Goal: Transaction & Acquisition: Subscribe to service/newsletter

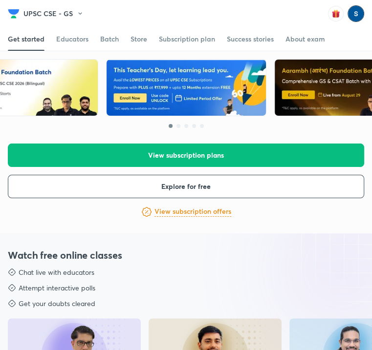
click at [349, 21] on img at bounding box center [355, 13] width 17 height 17
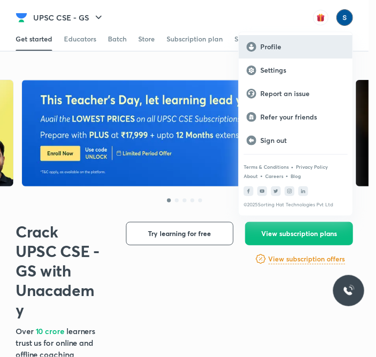
click at [270, 44] on p "Profile" at bounding box center [302, 46] width 84 height 9
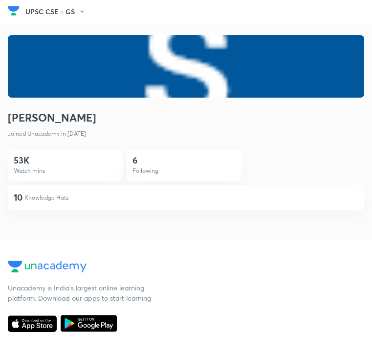
click at [167, 185] on div "Kanchan Shukla Kanchan Shukla Joined Unacademy in May 2024 53K Watch mins 6 Fol…" at bounding box center [186, 122] width 372 height 198
click at [0, 0] on div "Have questions about the subscription? Our expert can answer all your questions…" at bounding box center [0, 0] width 0 height 0
click at [68, 193] on p "Knowledge Hats" at bounding box center [46, 197] width 44 height 9
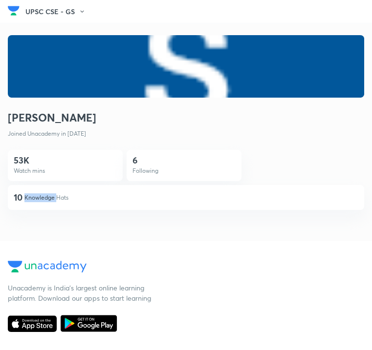
click at [68, 193] on p "Knowledge Hats" at bounding box center [46, 197] width 44 height 9
drag, startPoint x: 168, startPoint y: 155, endPoint x: 192, endPoint y: 156, distance: 23.5
click at [68, 193] on p "Knowledge Hats" at bounding box center [46, 197] width 44 height 9
drag, startPoint x: 192, startPoint y: 156, endPoint x: 162, endPoint y: 186, distance: 42.5
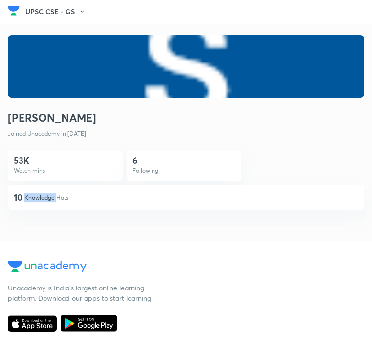
click at [162, 186] on div "Kanchan Shukla Kanchan Shukla Joined Unacademy in May 2024 53K Watch mins 6 Fol…" at bounding box center [186, 122] width 372 height 198
click at [0, 0] on div at bounding box center [0, 0] width 0 height 0
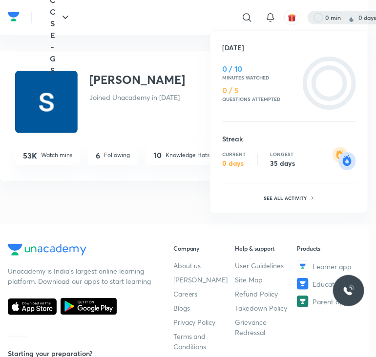
click at [63, 19] on div at bounding box center [188, 178] width 376 height 357
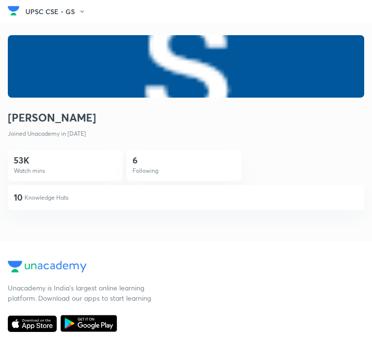
click at [0, 0] on icon at bounding box center [0, 0] width 0 height 0
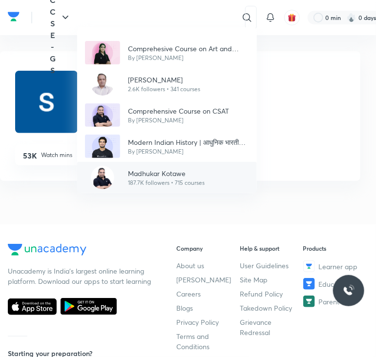
click at [141, 169] on p "Madhukar Kotawe" at bounding box center [166, 173] width 77 height 10
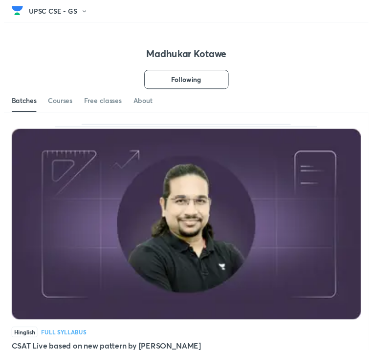
scroll to position [78, 0]
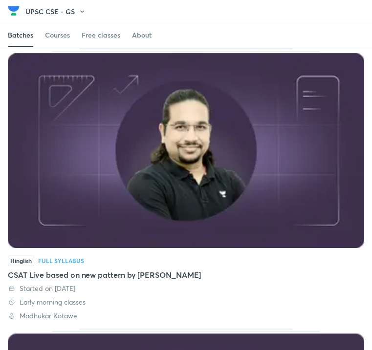
click at [0, 0] on img at bounding box center [0, 0] width 0 height 0
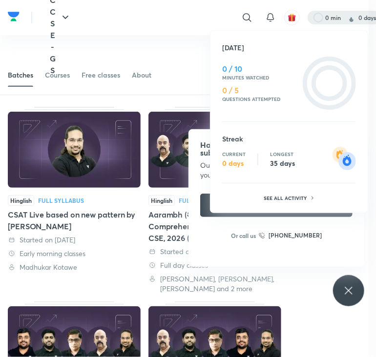
click at [346, 293] on div at bounding box center [188, 178] width 376 height 357
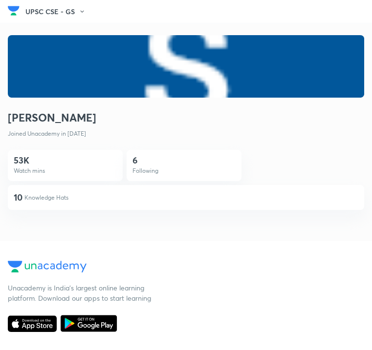
click at [0, 0] on icon at bounding box center [0, 0] width 0 height 0
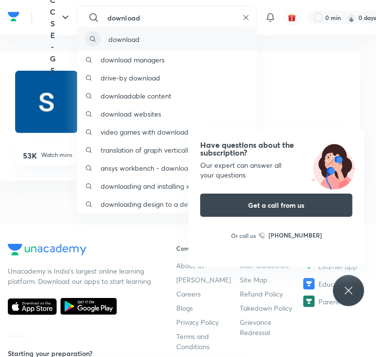
type input "download"
click at [154, 45] on div "download" at bounding box center [167, 38] width 180 height 23
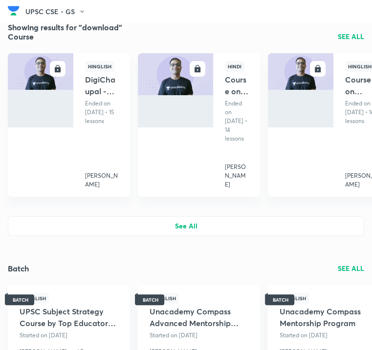
click at [140, 42] on div "Course SEE ALL" at bounding box center [186, 36] width 356 height 10
click at [25, 19] on div "UPSC CSE - GS" at bounding box center [192, 11] width 335 height 15
click at [0, 0] on link "Playlist" at bounding box center [0, 0] width 0 height 0
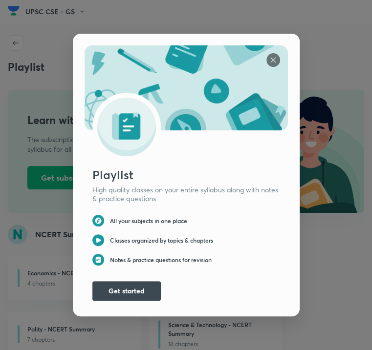
click at [271, 53] on img at bounding box center [273, 60] width 14 height 14
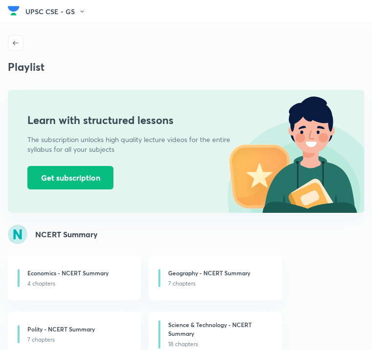
click at [0, 0] on link "Home" at bounding box center [0, 0] width 0 height 0
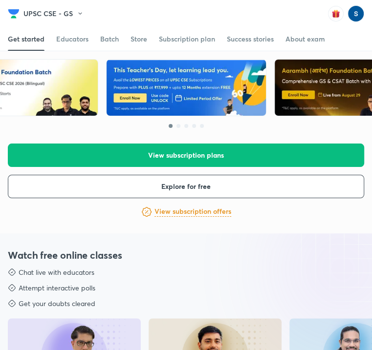
click at [0, 0] on img at bounding box center [0, 0] width 0 height 0
click at [177, 38] on div "Subscription plan" at bounding box center [187, 39] width 56 height 10
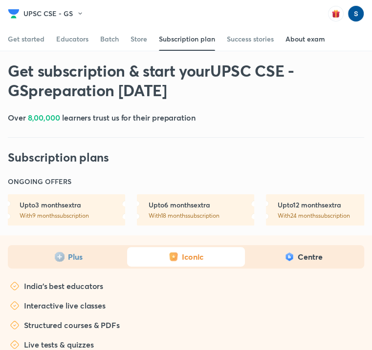
click at [305, 43] on div "About exam" at bounding box center [305, 39] width 40 height 10
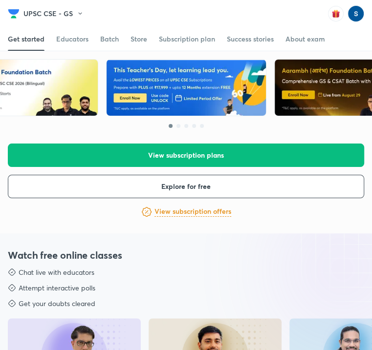
click at [338, 18] on div "Talk to our experts +91-8585858585" at bounding box center [299, 13] width 129 height 17
